Goal: Find specific page/section: Find specific page/section

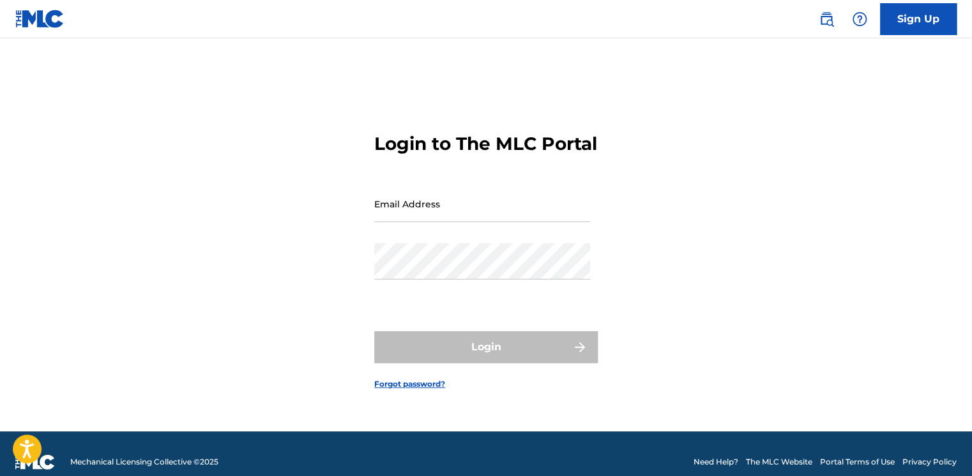
type input "[EMAIL_ADDRESS][PERSON_NAME][DOMAIN_NAME]"
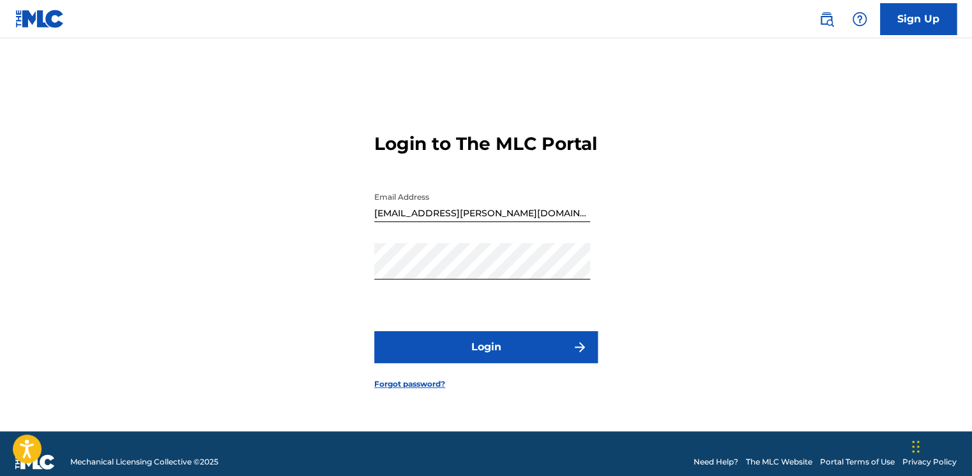
click at [377, 363] on button "Login" at bounding box center [485, 347] width 223 height 32
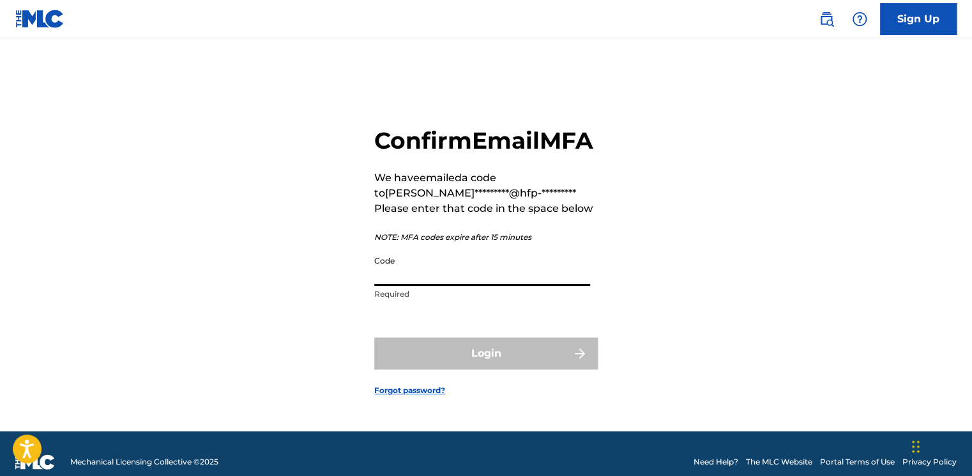
click at [462, 286] on input "Code" at bounding box center [482, 268] width 216 height 36
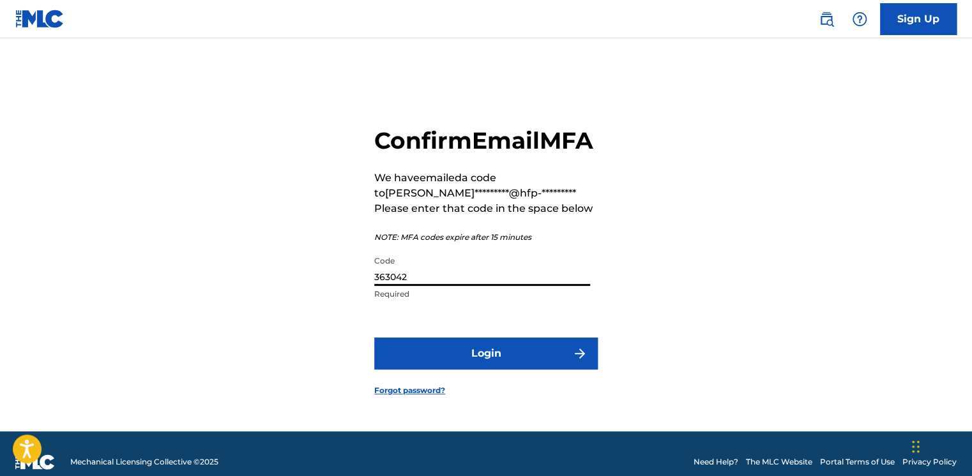
type input "363042"
click at [374, 338] on button "Login" at bounding box center [485, 354] width 223 height 32
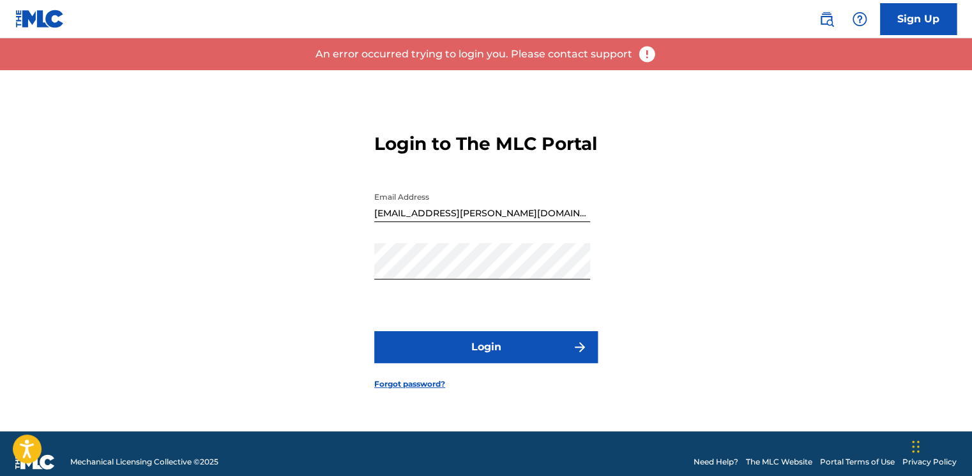
click at [446, 347] on button "Login" at bounding box center [485, 347] width 223 height 32
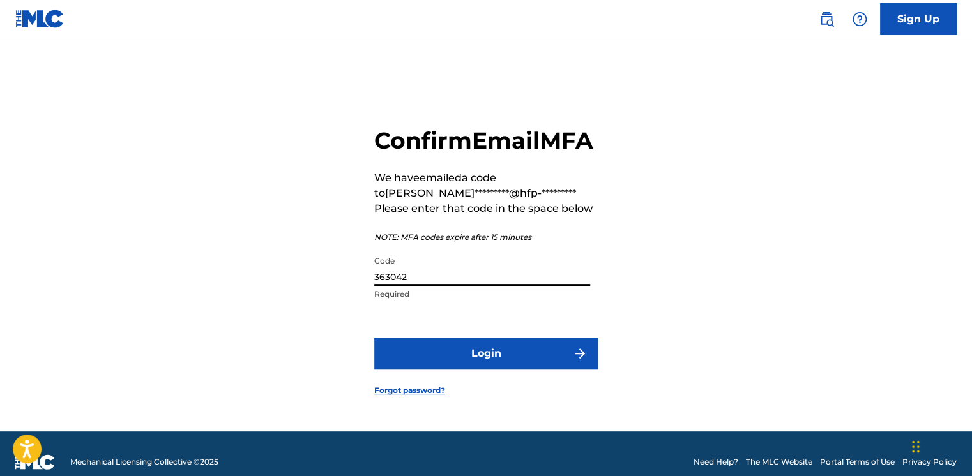
drag, startPoint x: 432, startPoint y: 292, endPoint x: 283, endPoint y: 308, distance: 149.7
click at [283, 308] on div "Confirm Email MFA We have emailed a code to [PERSON_NAME]*********@hfp-********…" at bounding box center [486, 250] width 894 height 361
type input "533472"
click at [374, 338] on button "Login" at bounding box center [485, 354] width 223 height 32
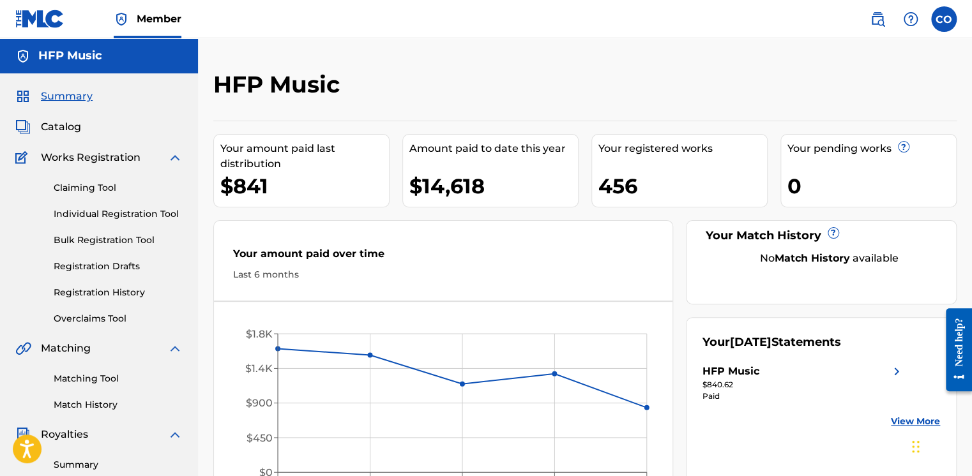
click at [49, 126] on span "Catalog" at bounding box center [61, 126] width 40 height 15
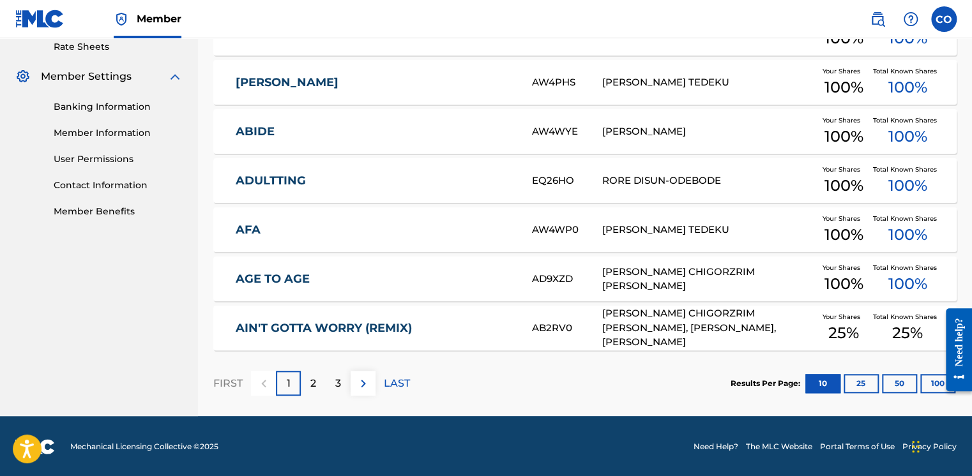
scroll to position [497, 0]
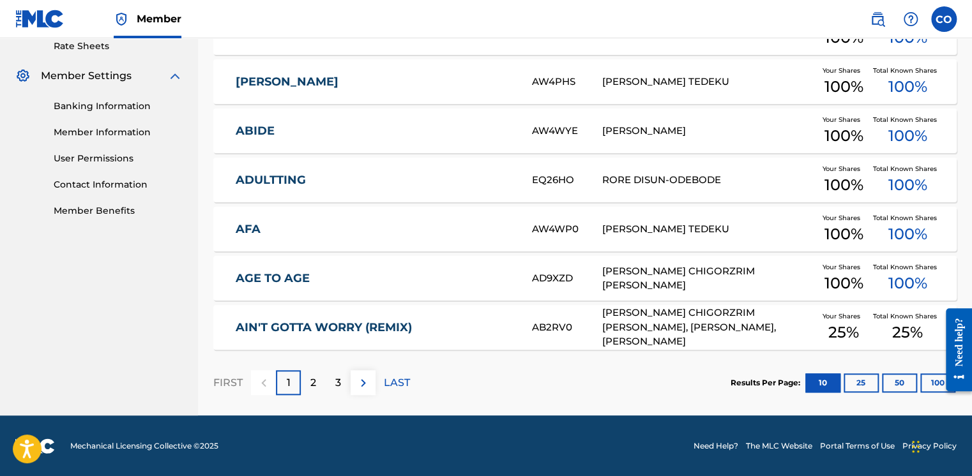
click at [340, 377] on p "3" at bounding box center [338, 382] width 6 height 15
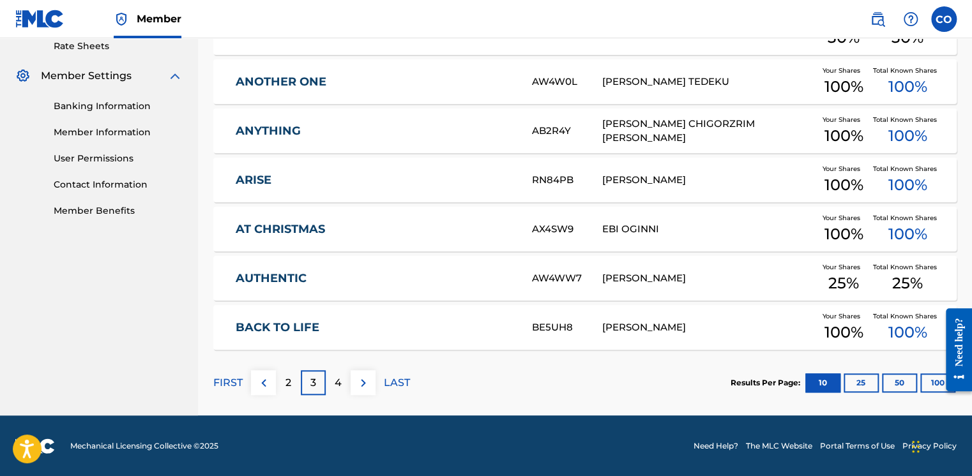
scroll to position [486, 0]
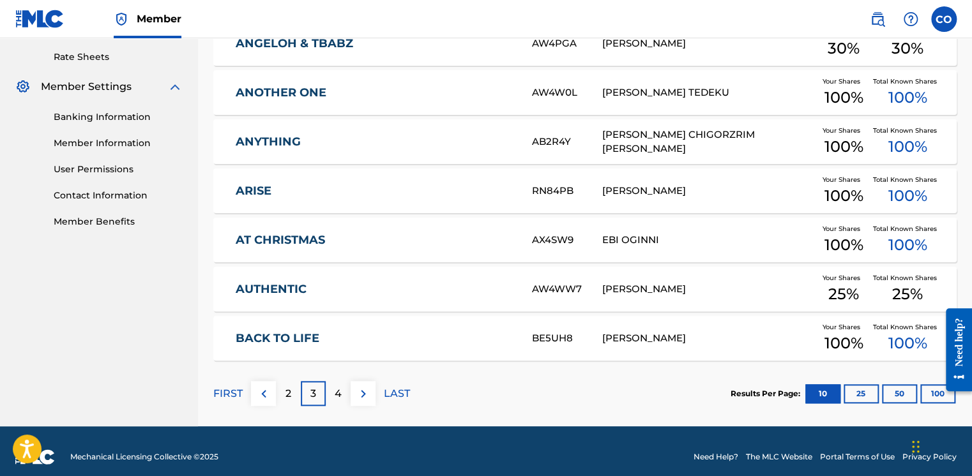
click at [359, 386] on img at bounding box center [363, 393] width 15 height 15
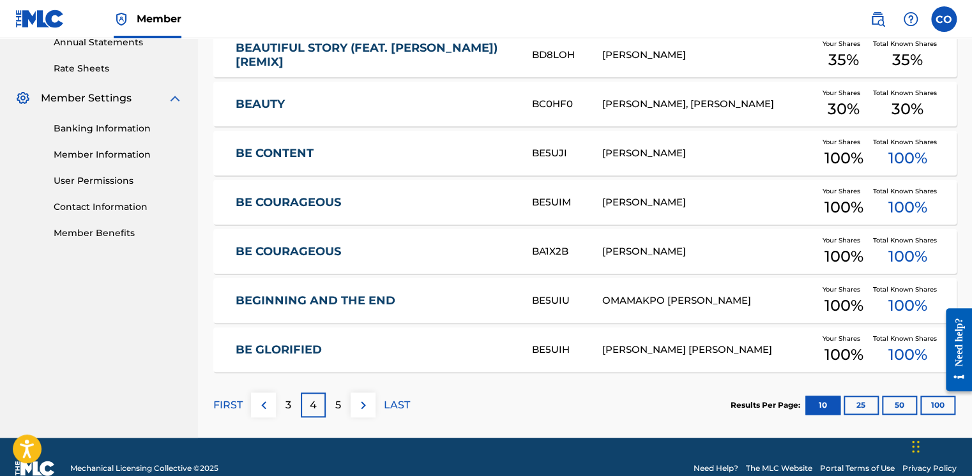
click at [363, 400] on img at bounding box center [363, 405] width 15 height 15
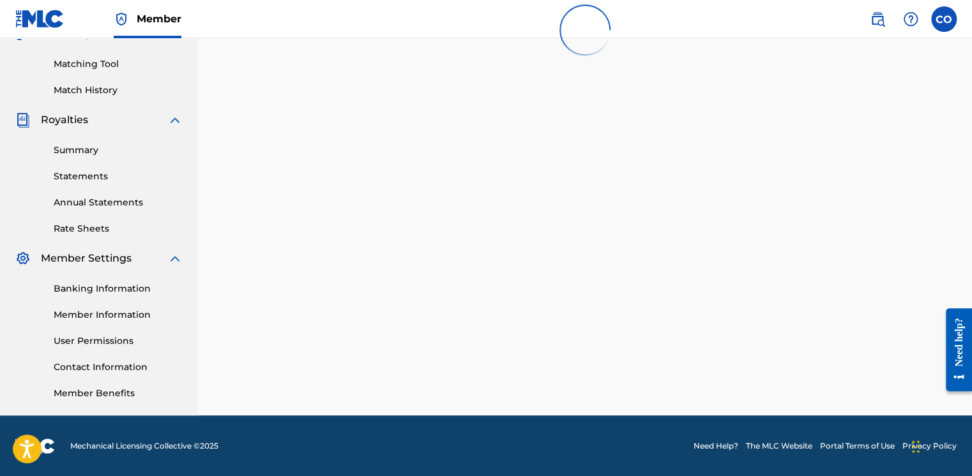
scroll to position [475, 0]
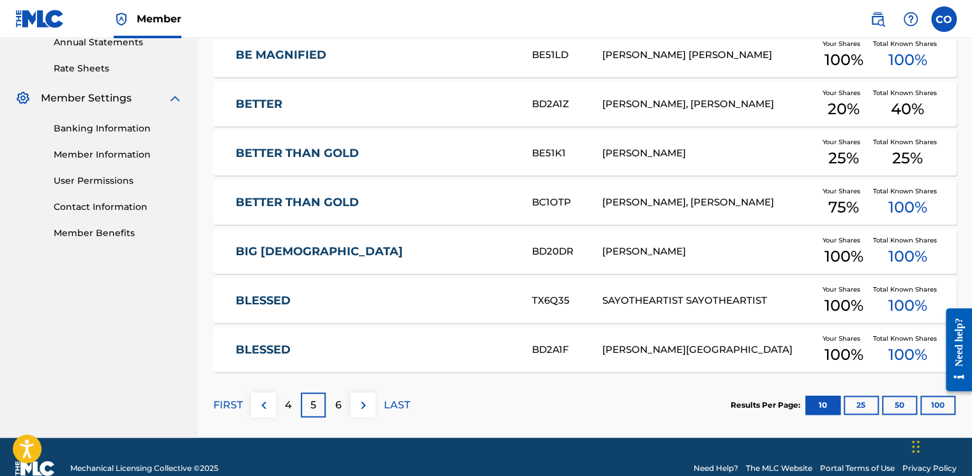
click at [894, 400] on button "50" at bounding box center [899, 405] width 35 height 19
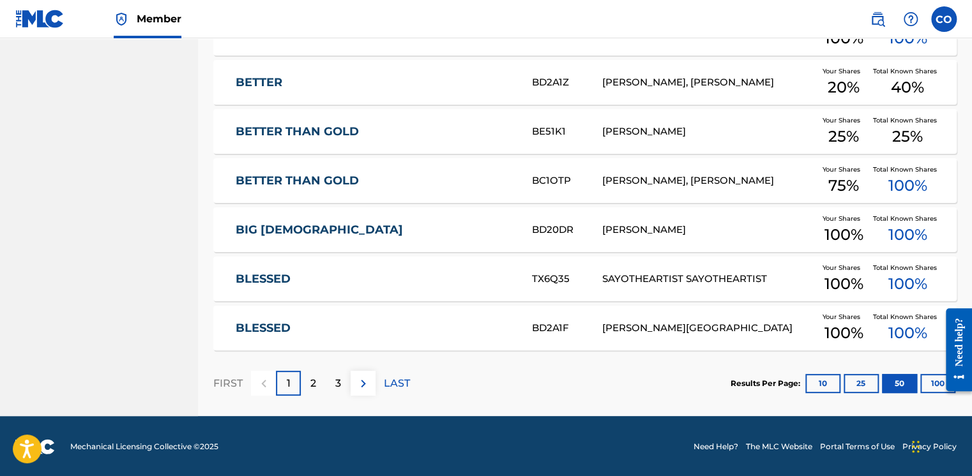
scroll to position [2463, 0]
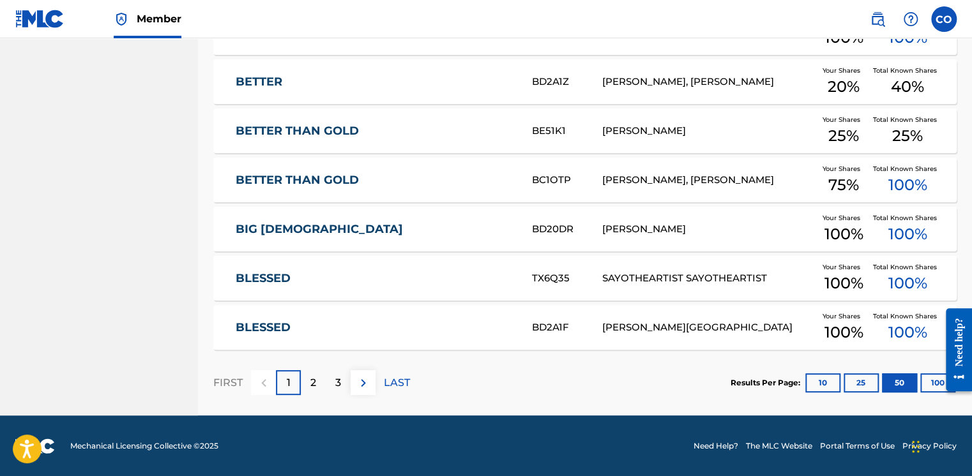
click at [368, 382] on img at bounding box center [363, 382] width 15 height 15
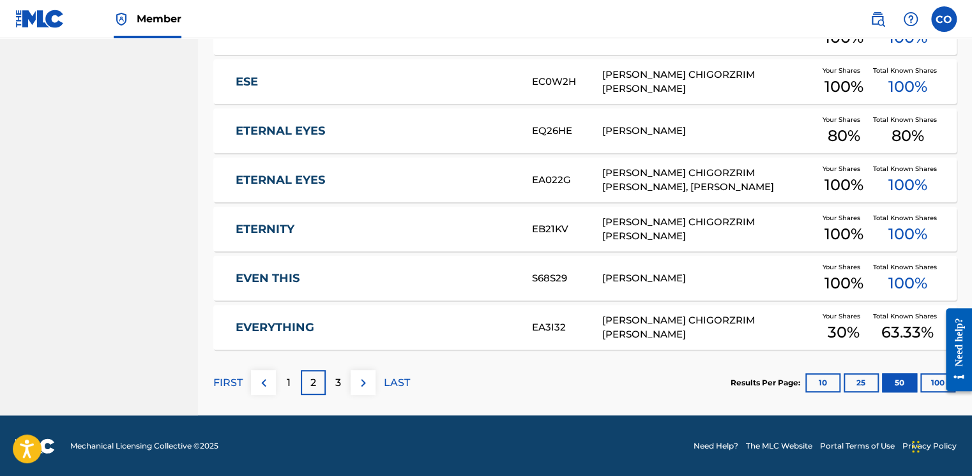
click at [266, 379] on img at bounding box center [263, 382] width 15 height 15
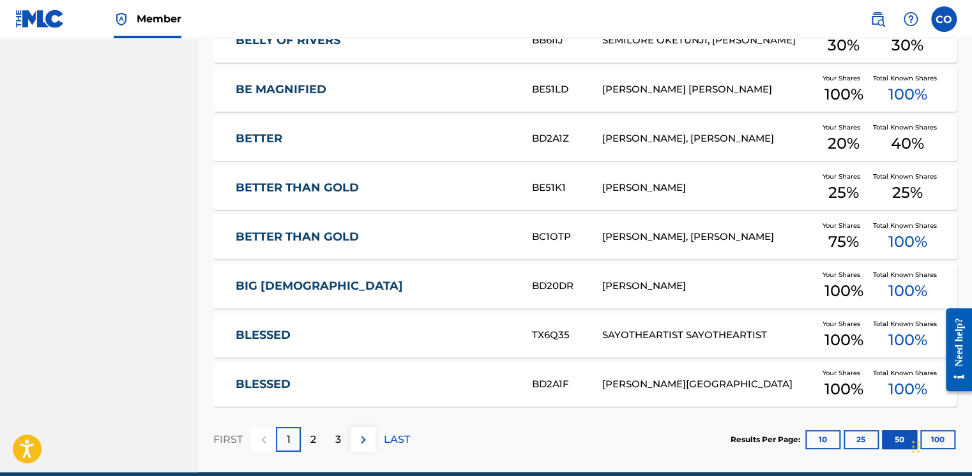
scroll to position [2403, 0]
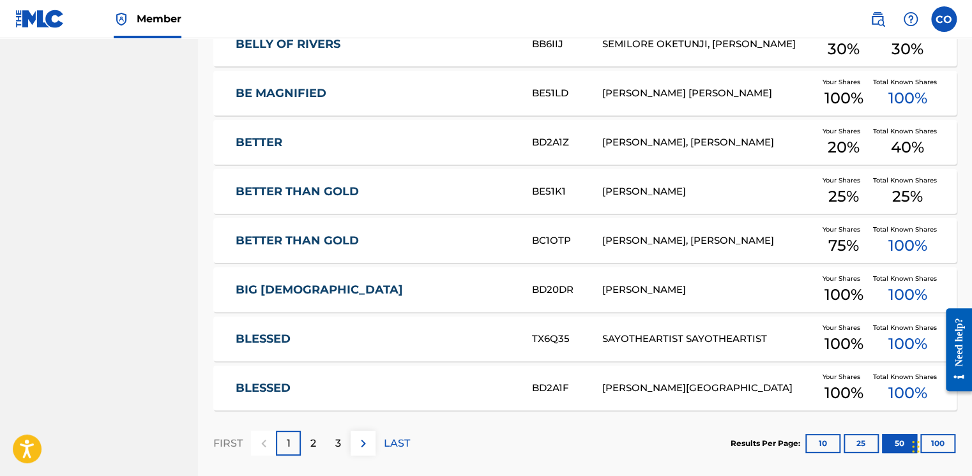
click at [315, 440] on p "2" at bounding box center [313, 443] width 6 height 15
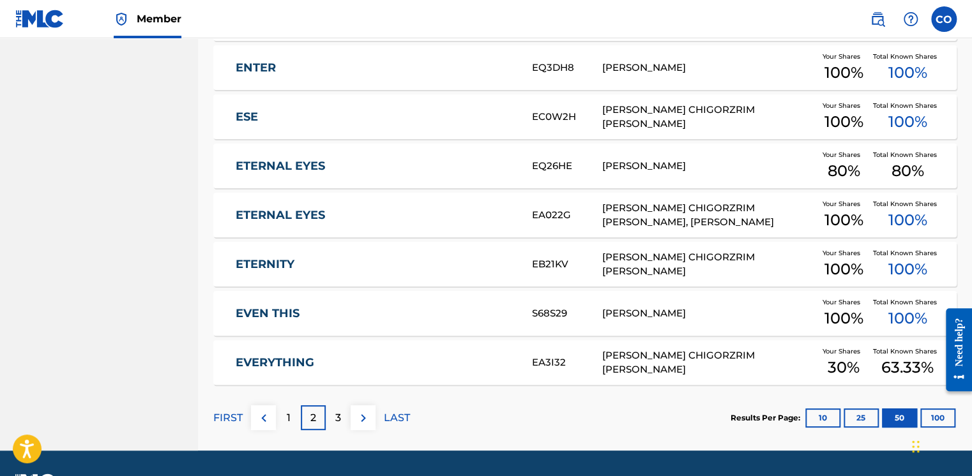
scroll to position [2463, 0]
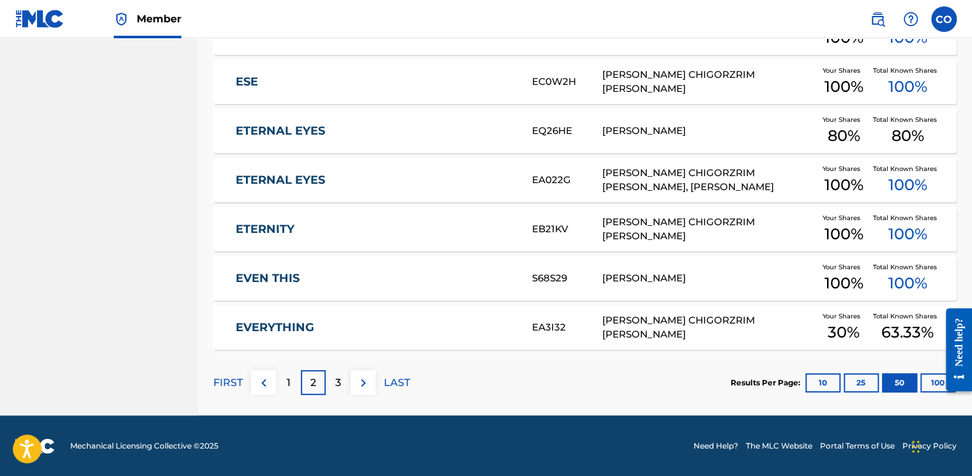
click at [268, 389] on button at bounding box center [263, 382] width 25 height 25
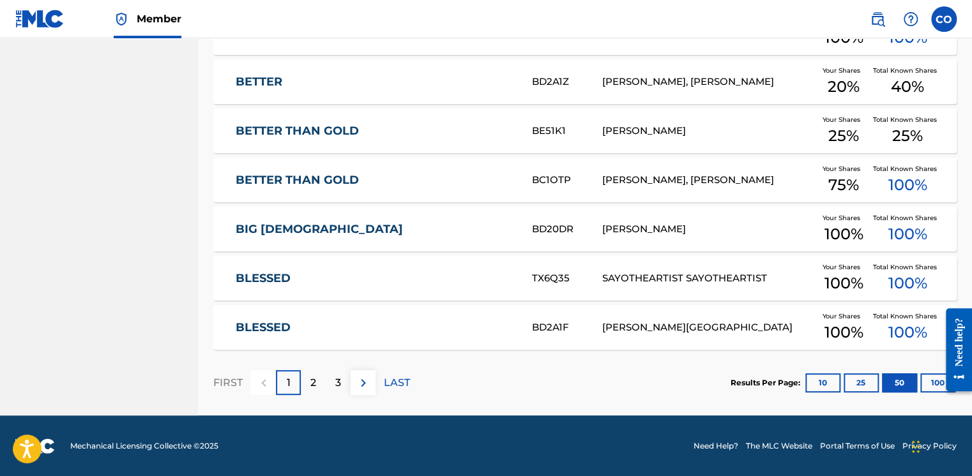
click at [314, 381] on p "2" at bounding box center [313, 382] width 6 height 15
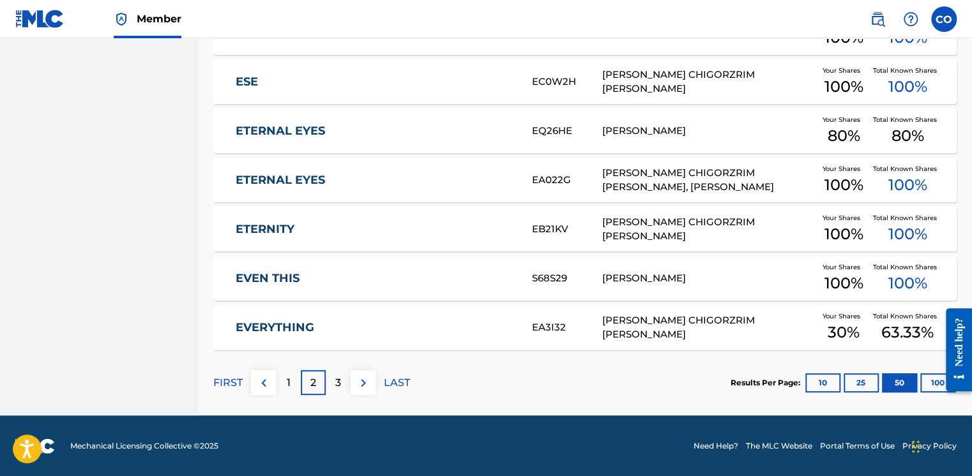
click at [273, 378] on button at bounding box center [263, 382] width 25 height 25
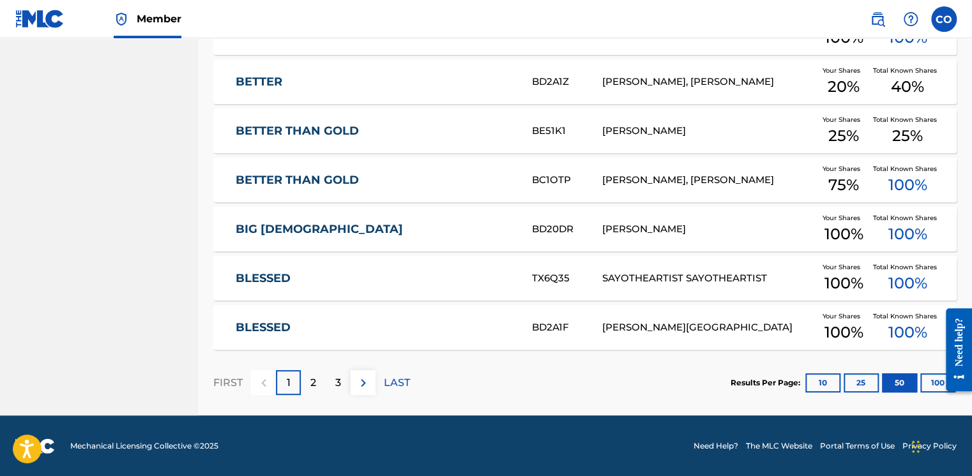
click at [365, 372] on button at bounding box center [362, 382] width 25 height 25
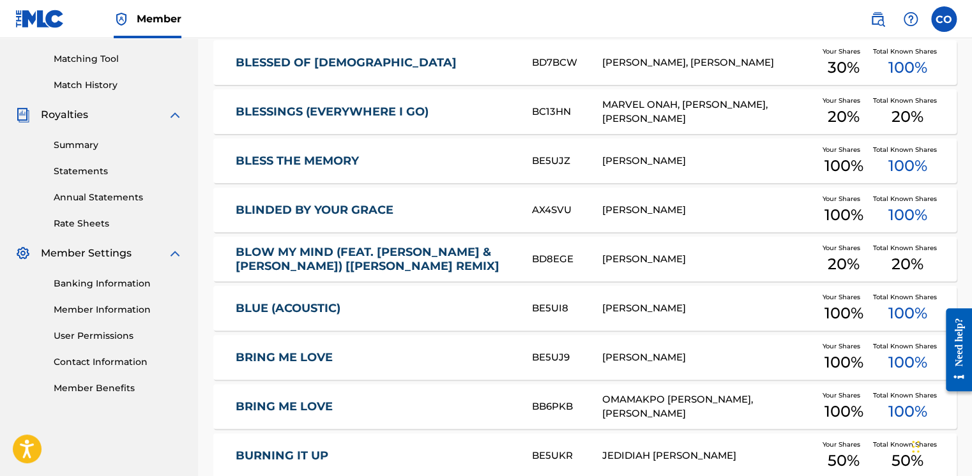
scroll to position [357, 0]
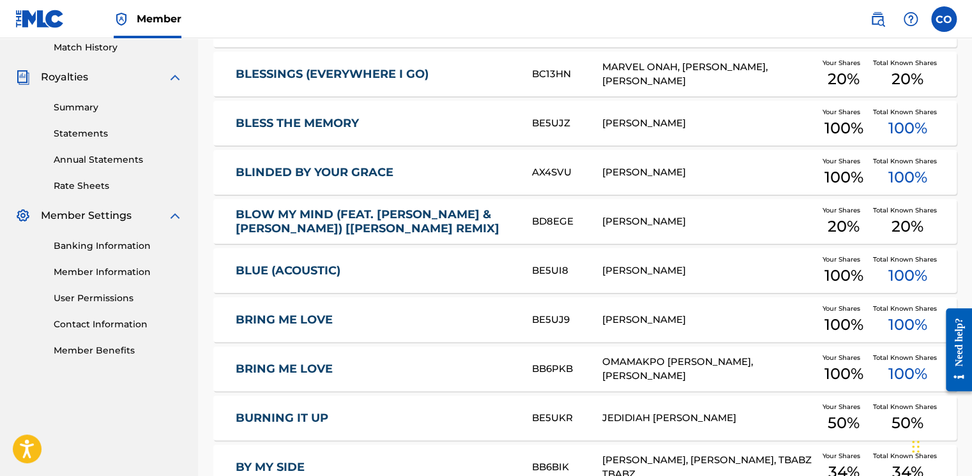
click at [368, 167] on link "BLINDED BY YOUR GRACE" at bounding box center [375, 172] width 279 height 15
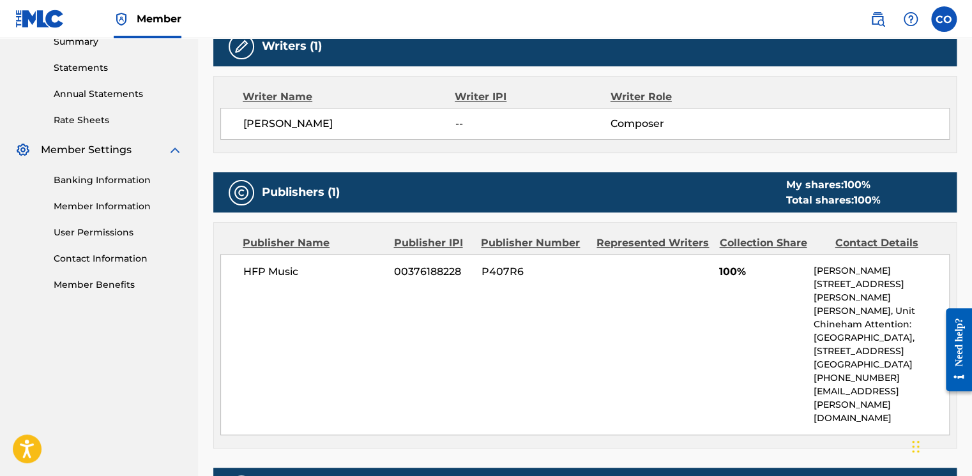
scroll to position [447, 0]
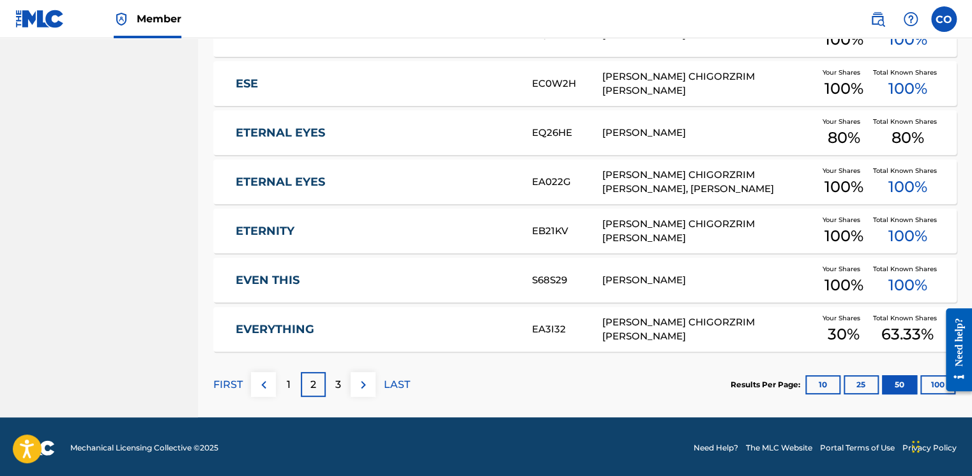
scroll to position [2463, 0]
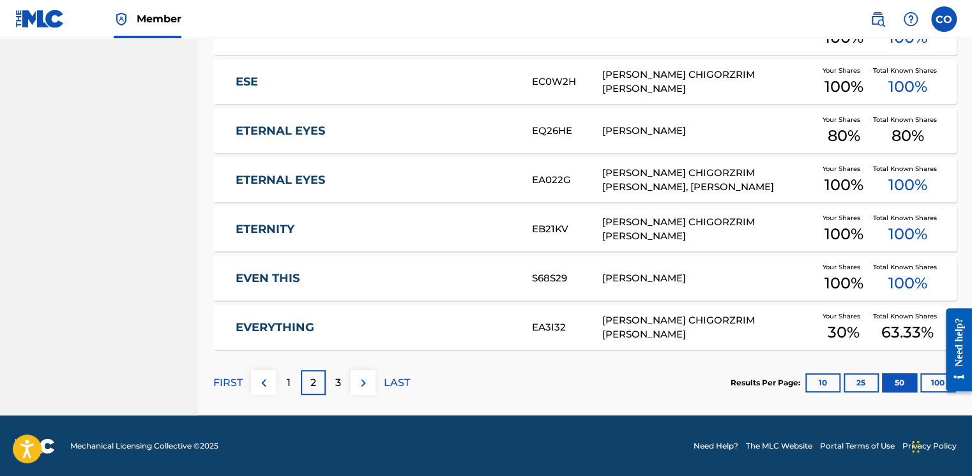
click at [368, 382] on img at bounding box center [363, 382] width 15 height 15
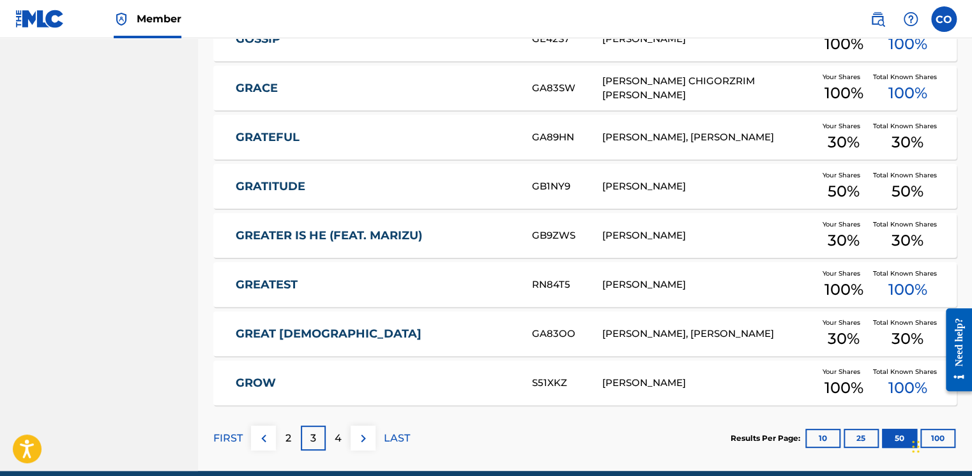
scroll to position [2410, 0]
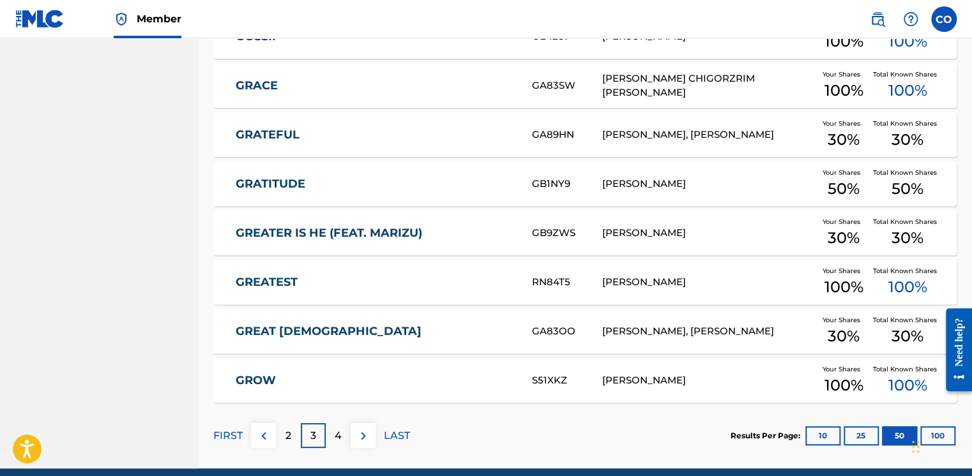
click at [365, 435] on img at bounding box center [363, 435] width 15 height 15
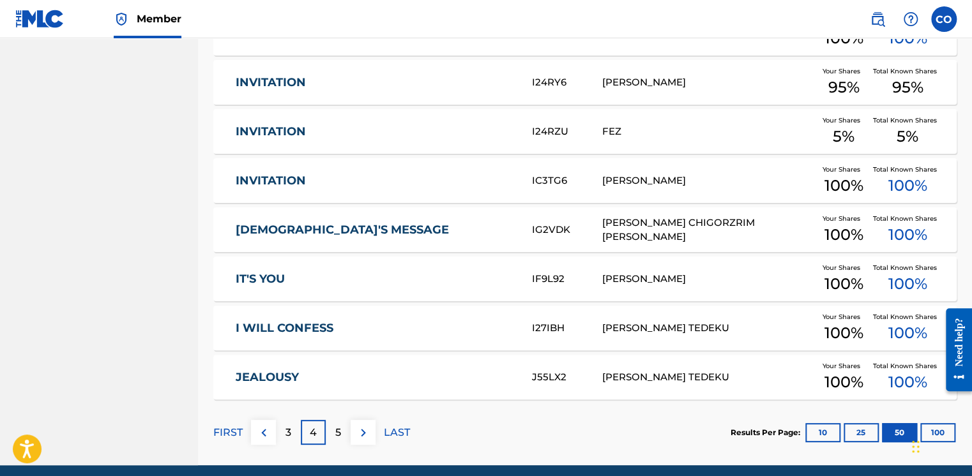
scroll to position [2418, 0]
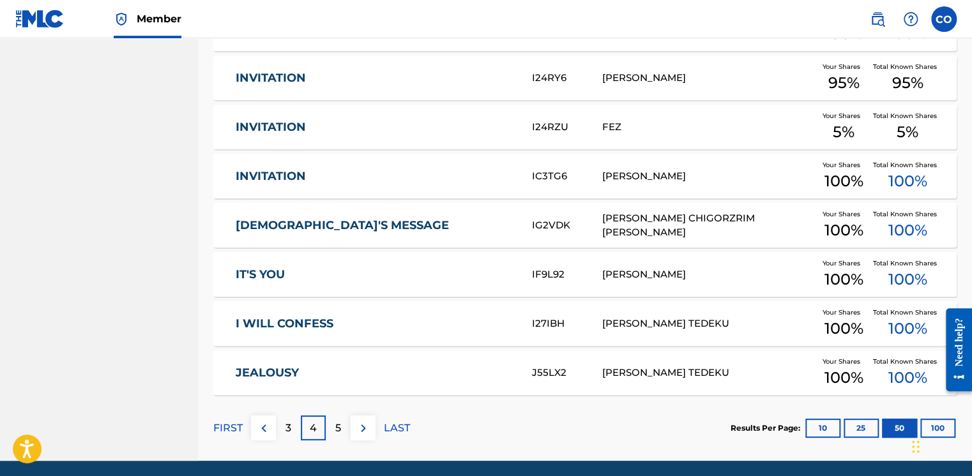
click at [377, 428] on div "FIRST 3 4 5 LAST" at bounding box center [311, 428] width 197 height 25
click at [368, 428] on img at bounding box center [363, 428] width 15 height 15
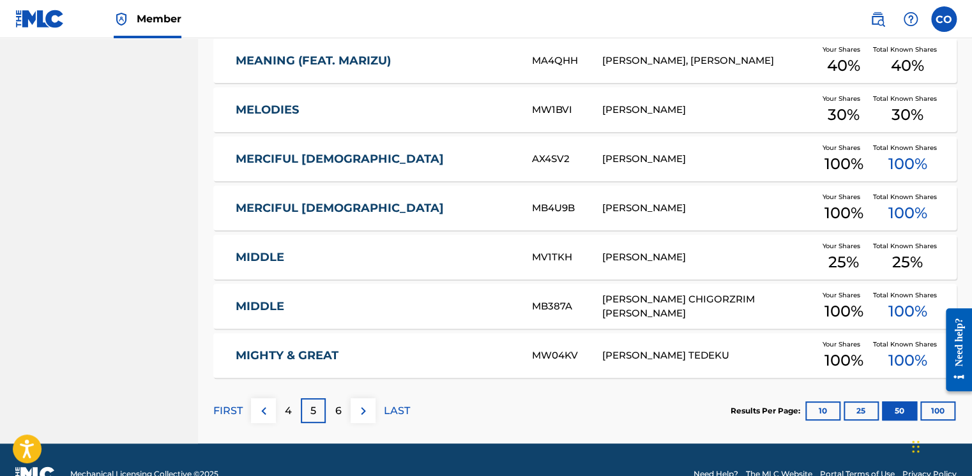
scroll to position [2418, 0]
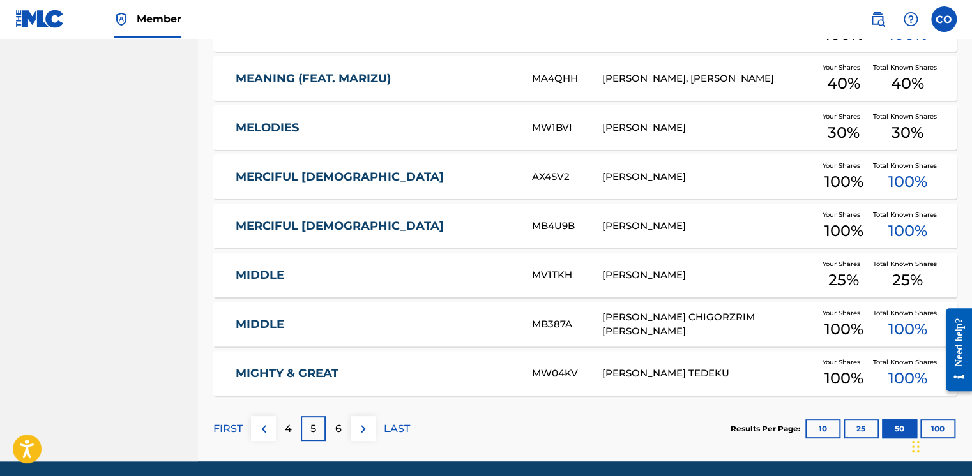
click at [363, 433] on img at bounding box center [363, 428] width 15 height 15
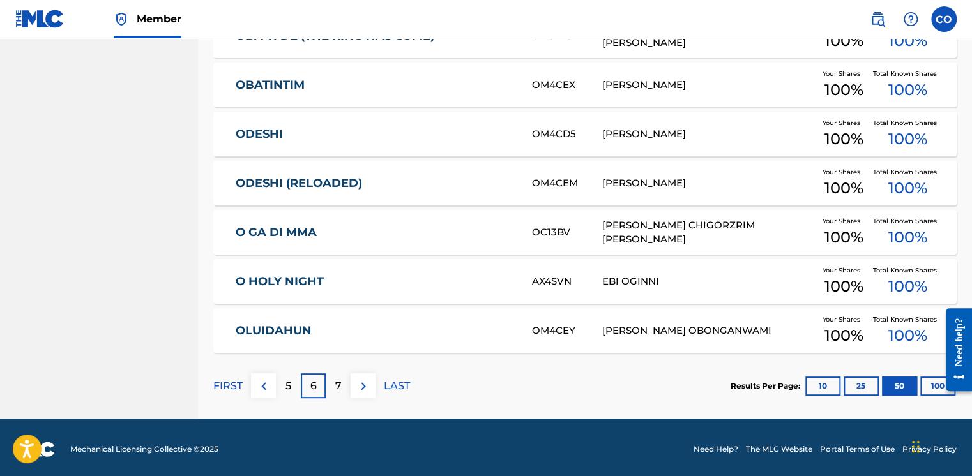
scroll to position [2463, 0]
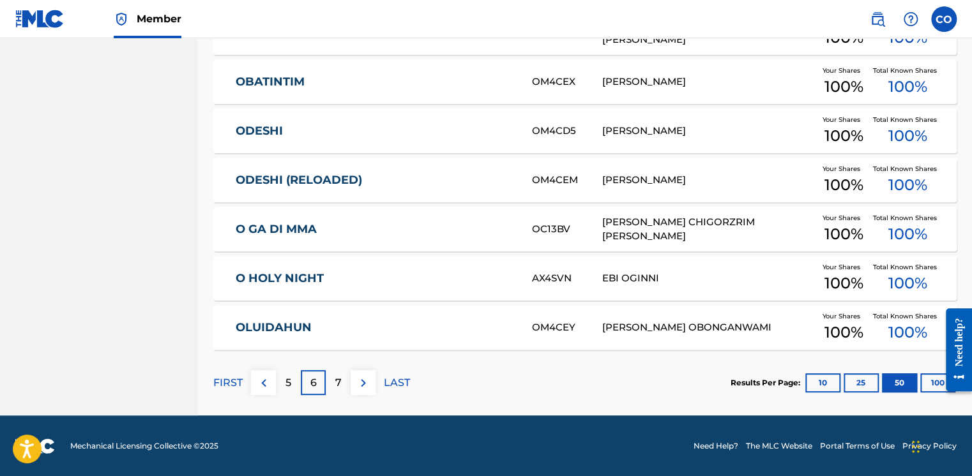
click at [365, 381] on img at bounding box center [363, 382] width 15 height 15
click at [364, 382] on img at bounding box center [363, 382] width 15 height 15
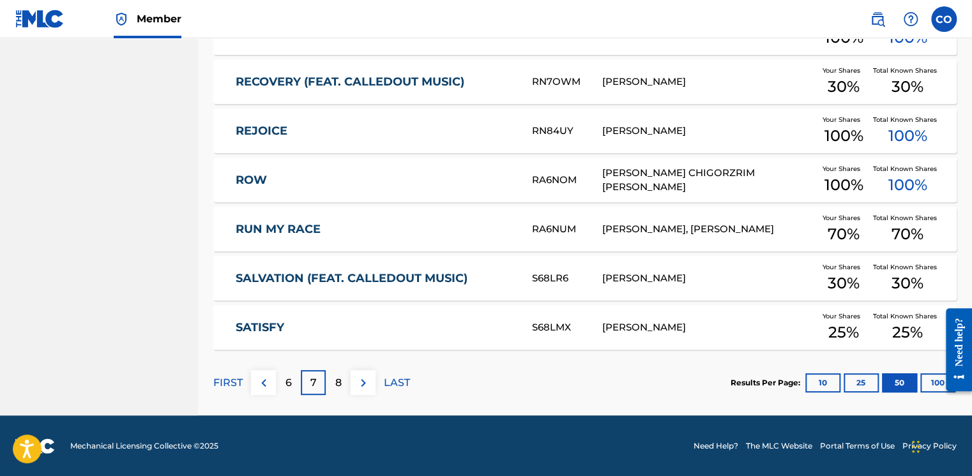
click at [356, 382] on img at bounding box center [363, 382] width 15 height 15
click at [372, 382] on button at bounding box center [362, 382] width 25 height 25
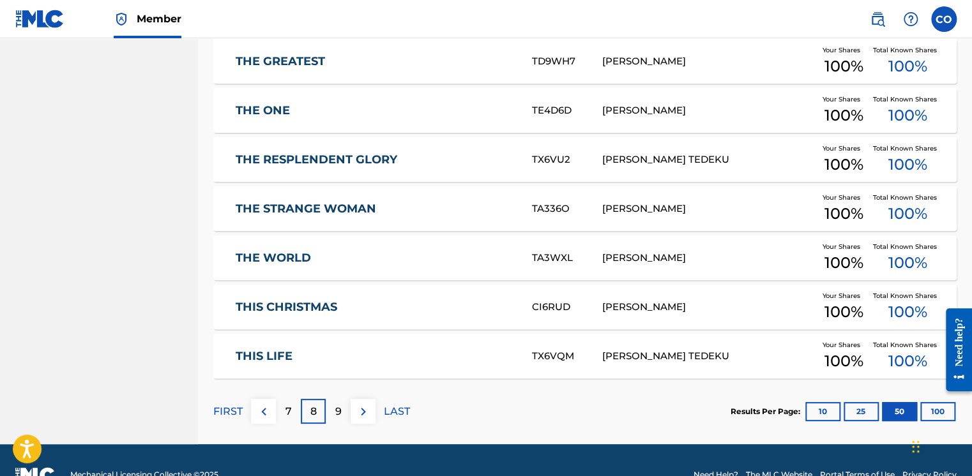
scroll to position [2439, 0]
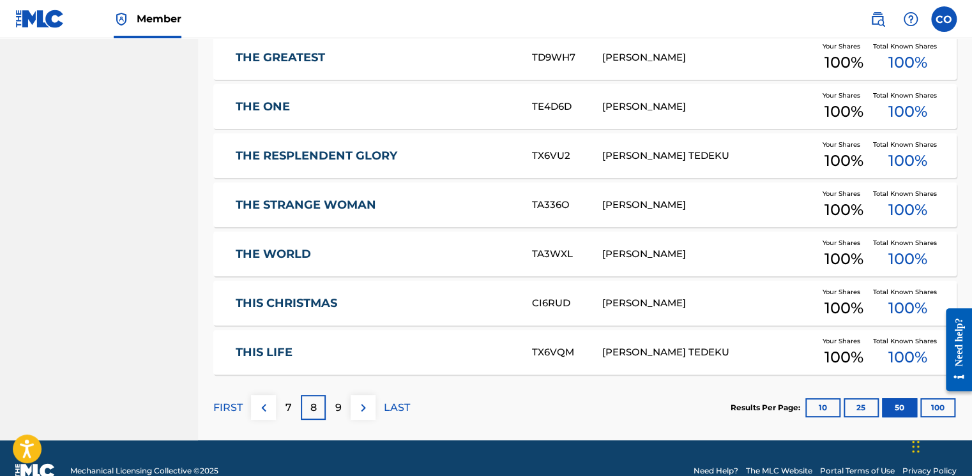
click at [361, 400] on img at bounding box center [363, 407] width 15 height 15
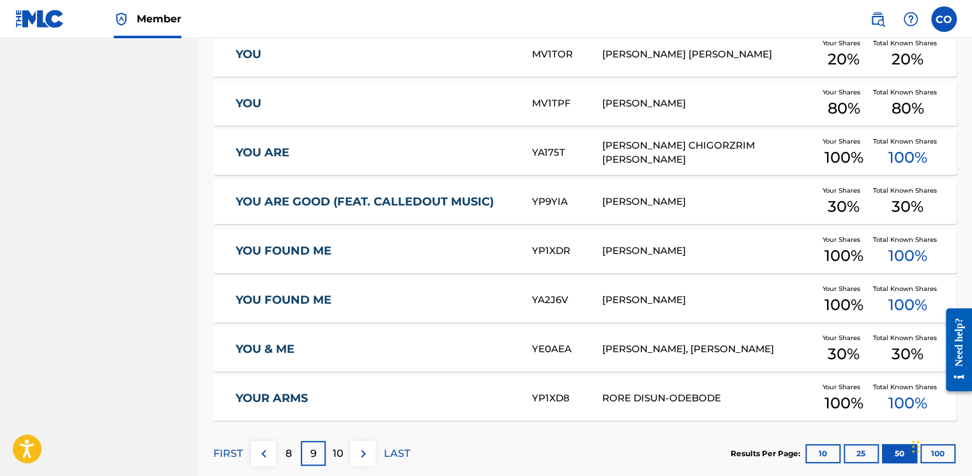
scroll to position [2393, 0]
click at [360, 446] on img at bounding box center [363, 453] width 15 height 15
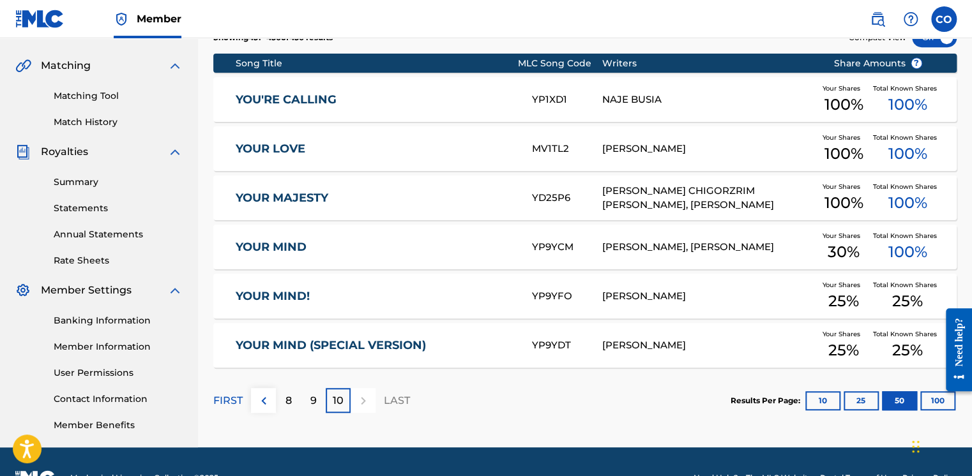
scroll to position [280, 0]
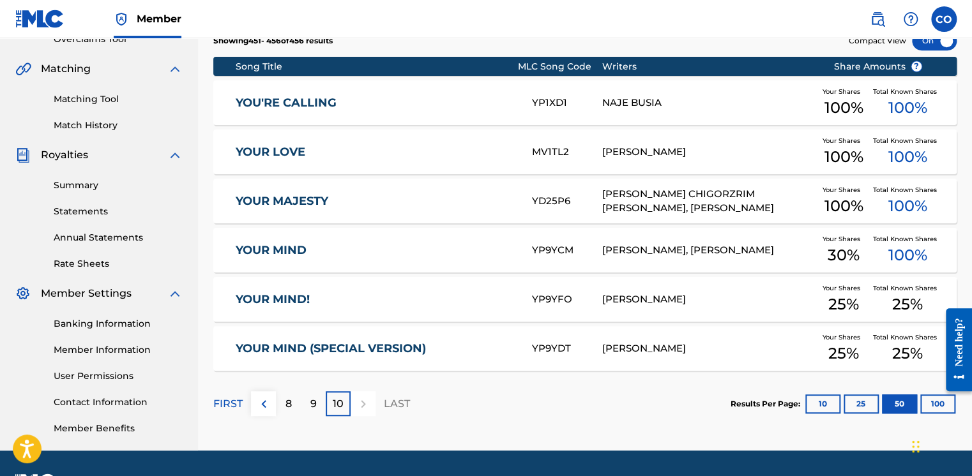
click at [282, 397] on div "8" at bounding box center [288, 403] width 25 height 25
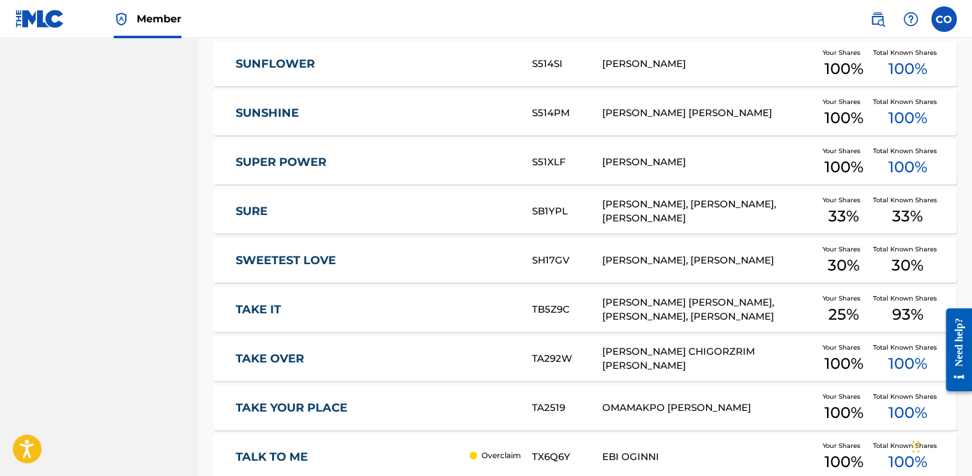
scroll to position [2463, 0]
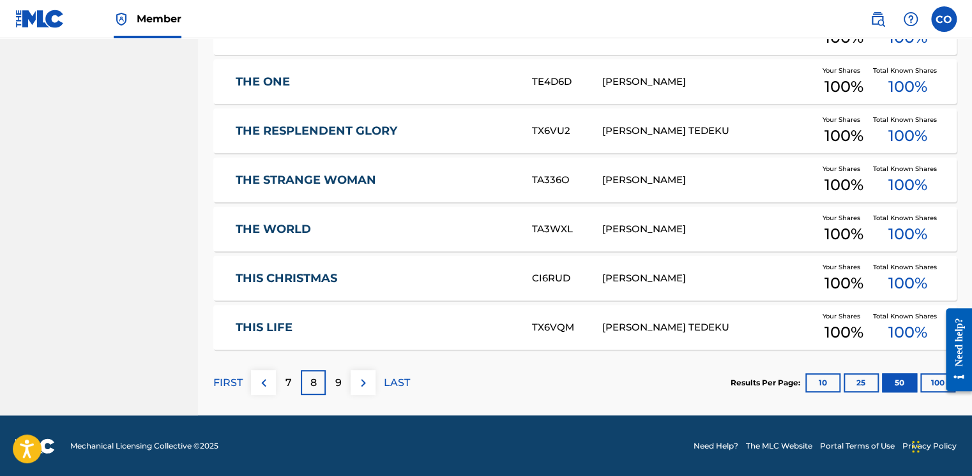
click at [283, 384] on div "7" at bounding box center [288, 382] width 25 height 25
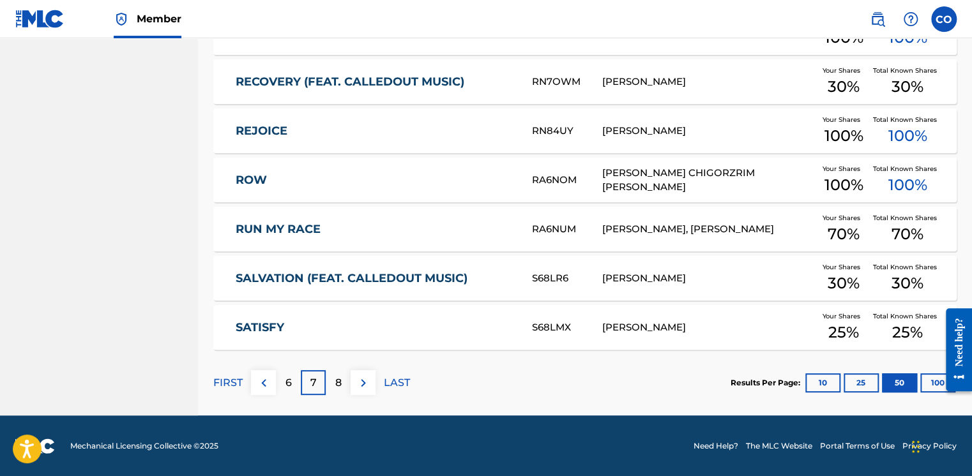
click at [283, 384] on div "6" at bounding box center [288, 382] width 25 height 25
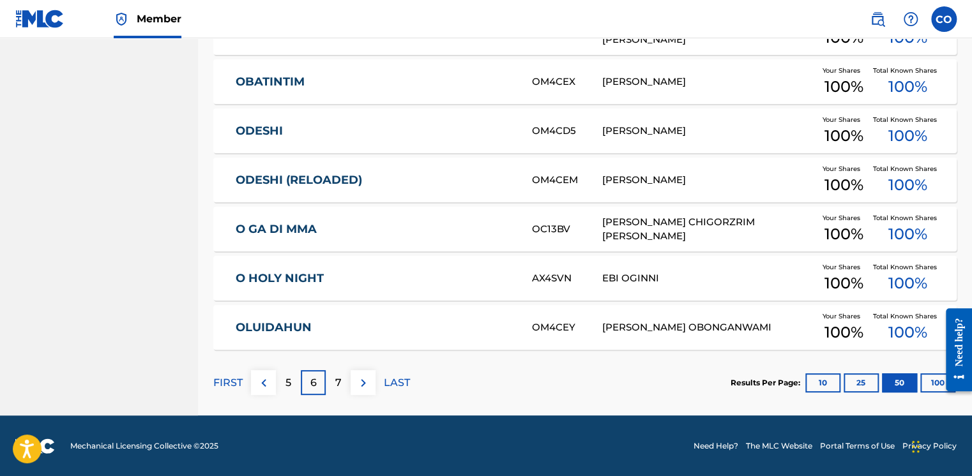
click at [283, 384] on div "5" at bounding box center [288, 382] width 25 height 25
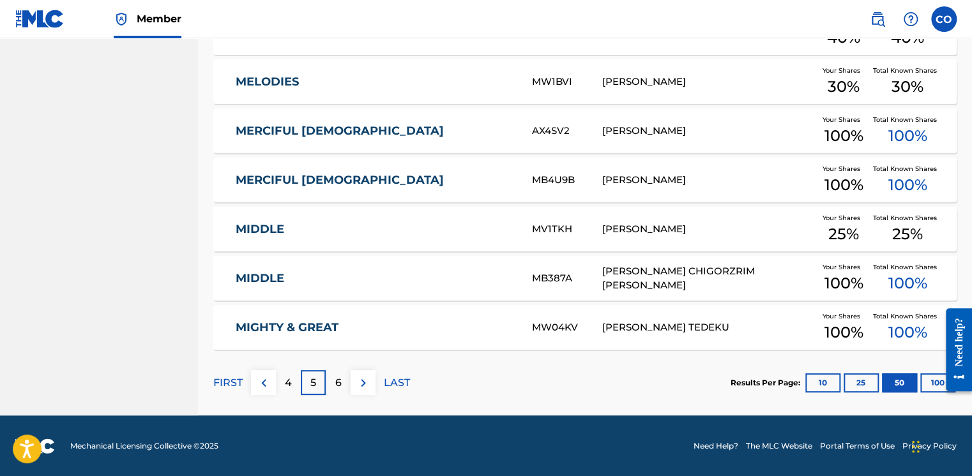
click at [329, 384] on div "6" at bounding box center [338, 382] width 25 height 25
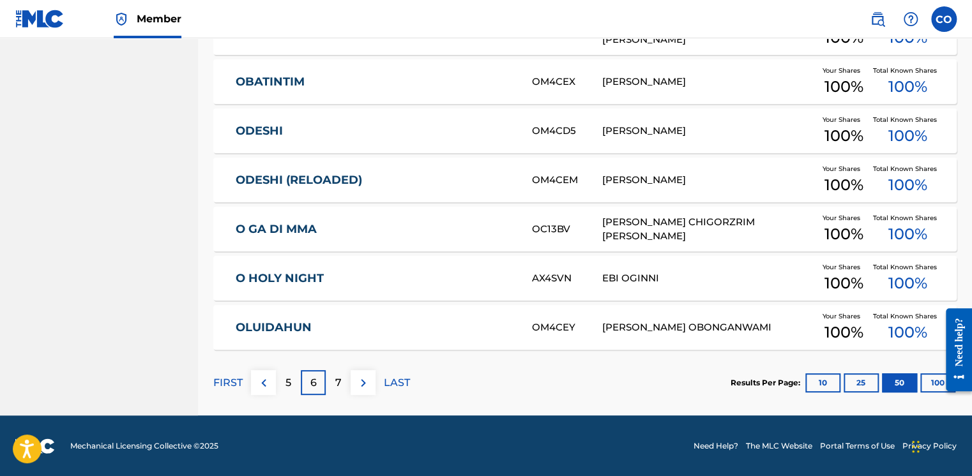
click at [366, 388] on img at bounding box center [363, 382] width 15 height 15
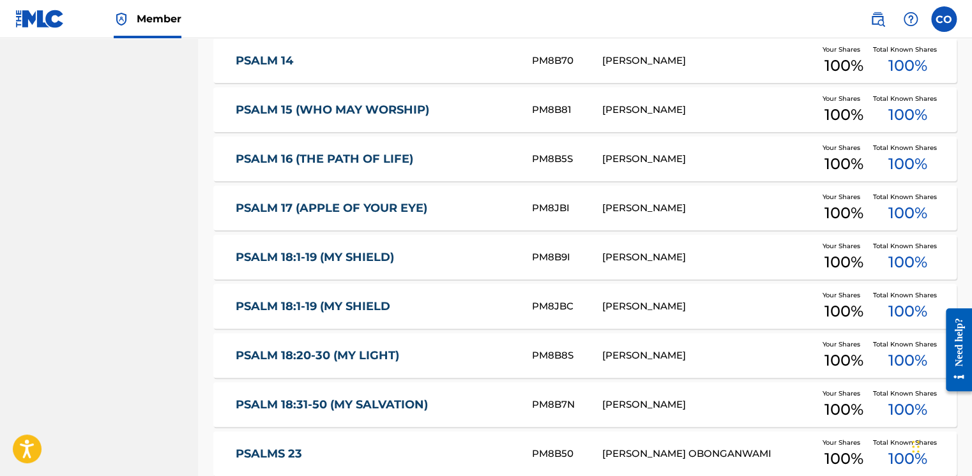
scroll to position [1799, 0]
